Goal: Find specific page/section: Find specific page/section

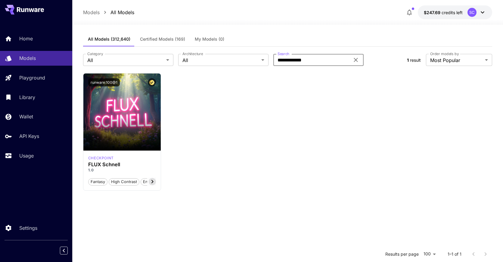
click at [477, 13] on div "SC" at bounding box center [477, 12] width 19 height 9
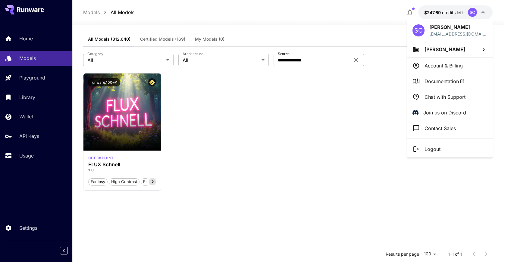
click at [341, 14] on div at bounding box center [254, 131] width 508 height 262
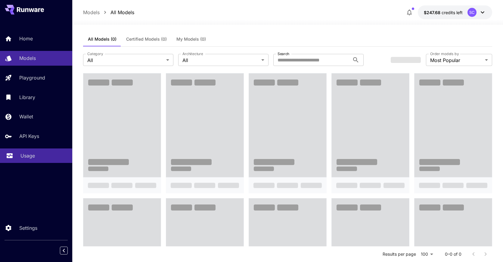
click at [25, 159] on p "Usage" at bounding box center [27, 155] width 14 height 7
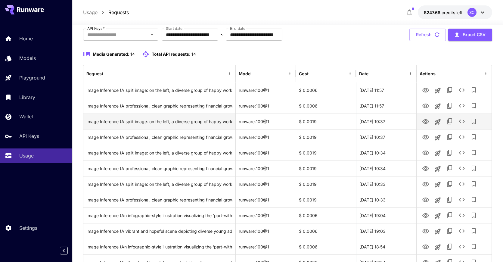
scroll to position [20, 0]
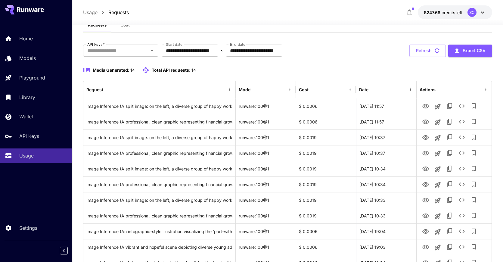
click at [319, 57] on div "**********" at bounding box center [287, 189] width 409 height 289
click at [253, 21] on div at bounding box center [287, 20] width 431 height 7
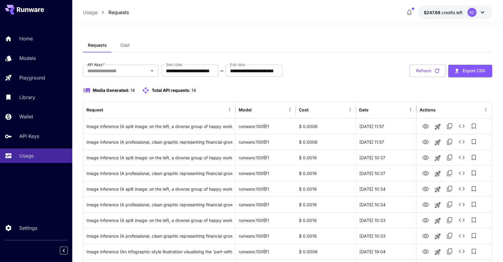
click at [121, 45] on span "Cost" at bounding box center [124, 44] width 9 height 5
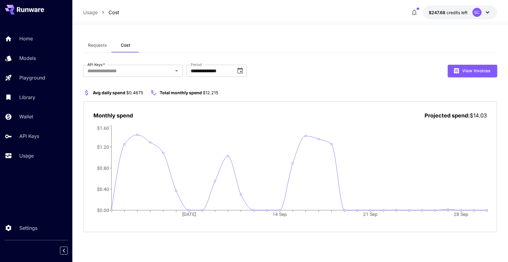
click at [106, 45] on span "Requests" at bounding box center [97, 44] width 19 height 5
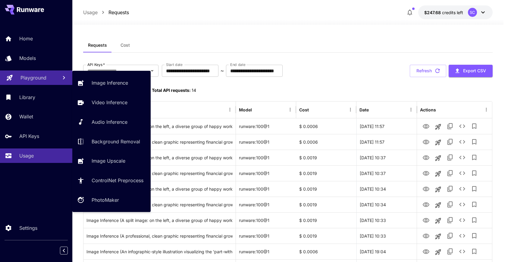
click at [39, 76] on p "Playground" at bounding box center [33, 77] width 26 height 7
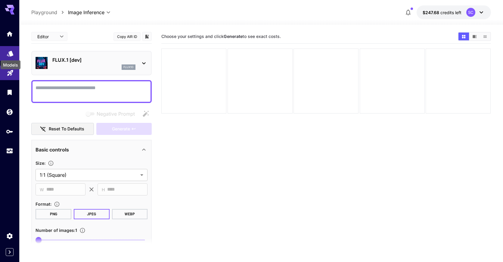
click at [13, 55] on icon "Models" at bounding box center [10, 51] width 7 height 7
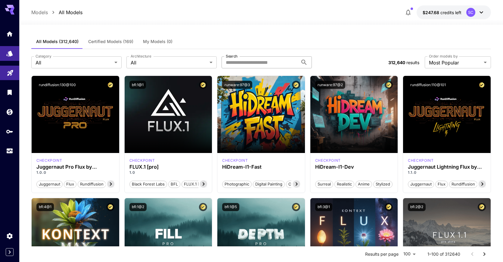
click at [260, 63] on input "Search" at bounding box center [260, 62] width 77 height 12
type input "*"
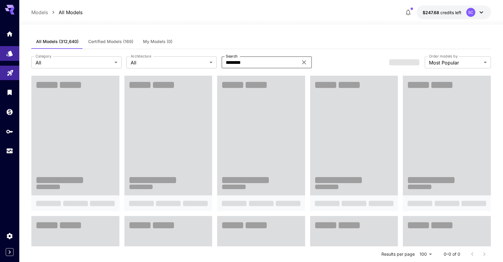
type input "*******"
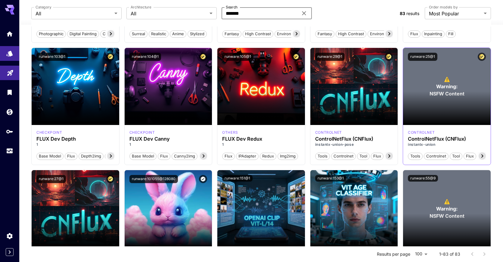
scroll to position [187, 0]
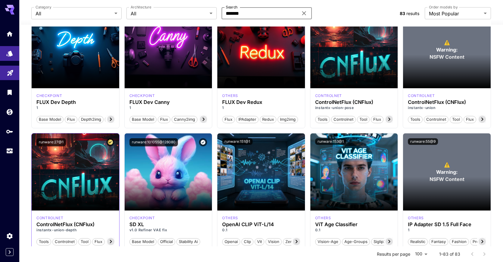
click at [114, 241] on icon at bounding box center [110, 241] width 7 height 7
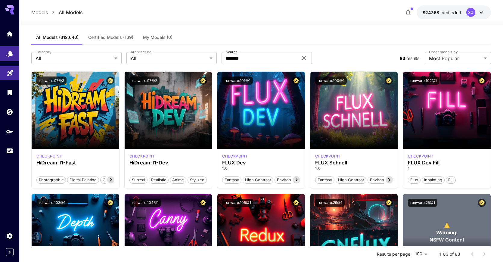
scroll to position [0, 0]
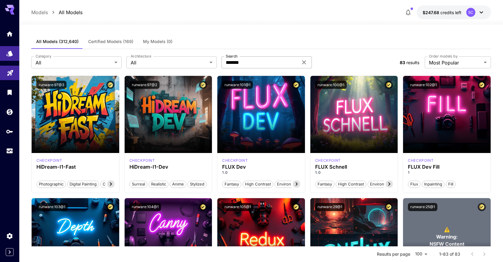
click at [302, 63] on icon at bounding box center [304, 62] width 7 height 7
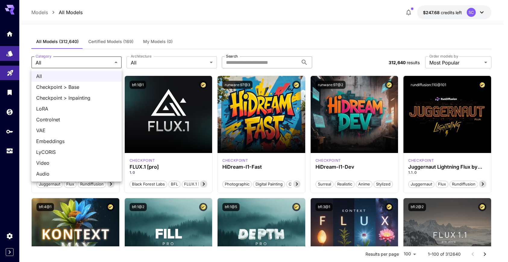
click at [94, 110] on span "LoRA" at bounding box center [76, 108] width 81 height 7
type input "****"
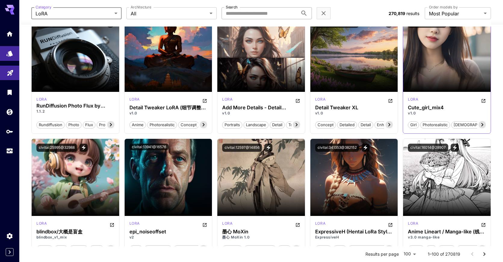
scroll to position [62, 0]
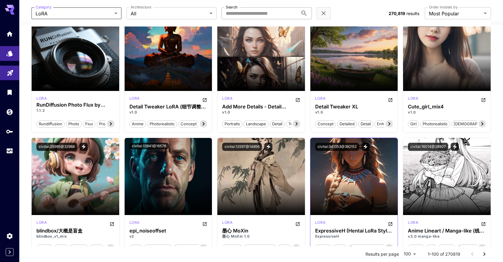
click at [360, 183] on section at bounding box center [355, 198] width 88 height 34
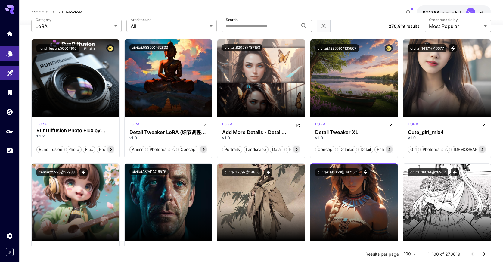
scroll to position [0, 0]
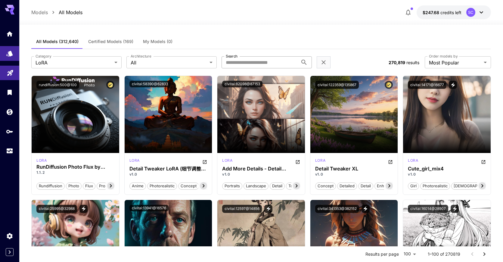
click at [259, 34] on div "All Models (312,640) Certified Models (169) My Models (0)" at bounding box center [261, 41] width 460 height 15
drag, startPoint x: 171, startPoint y: 7, endPoint x: 177, endPoint y: 0, distance: 9.4
click at [171, 7] on div "Models All Models $247.68 credits left SC" at bounding box center [261, 12] width 460 height 14
click at [167, 22] on div at bounding box center [261, 20] width 484 height 7
